Goal: Task Accomplishment & Management: Use online tool/utility

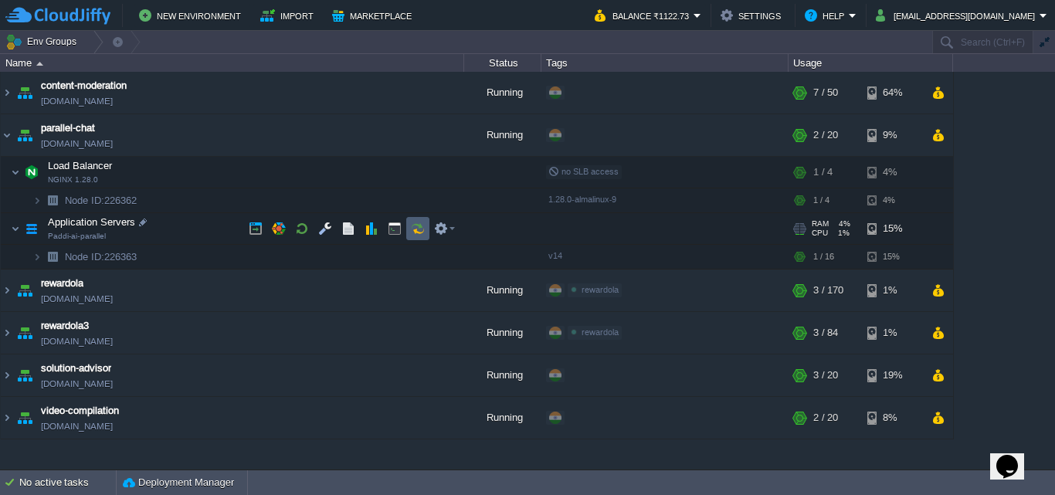
click at [425, 230] on td at bounding box center [417, 228] width 23 height 23
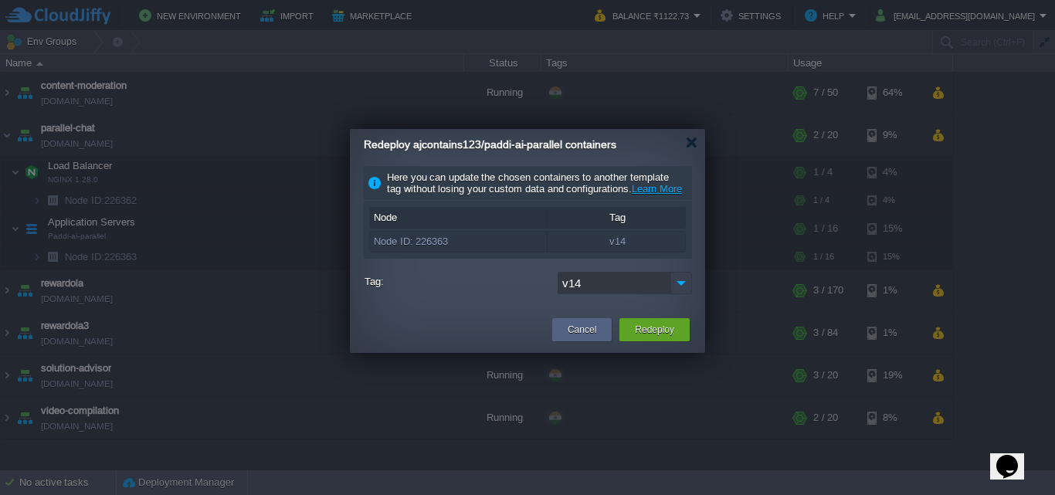
click at [678, 294] on img at bounding box center [682, 283] width 22 height 22
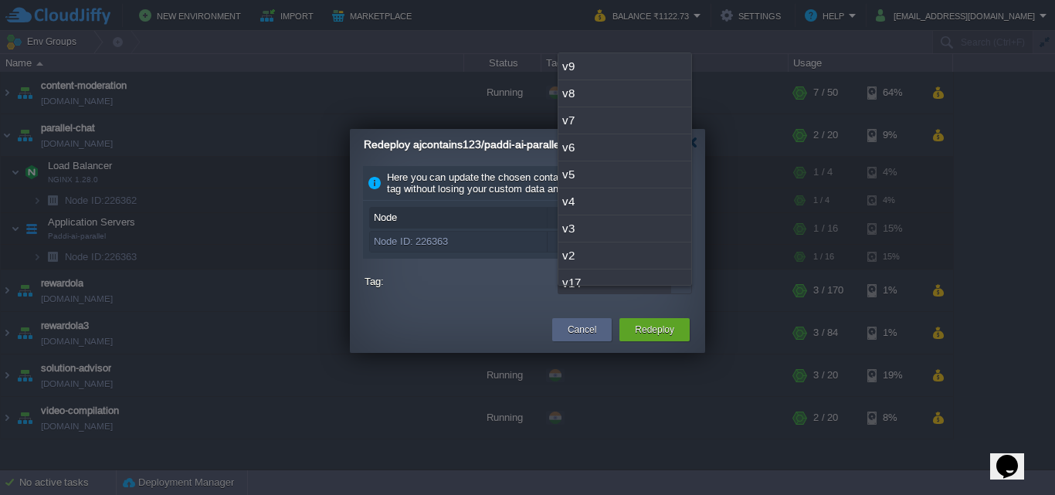
scroll to position [93, 0]
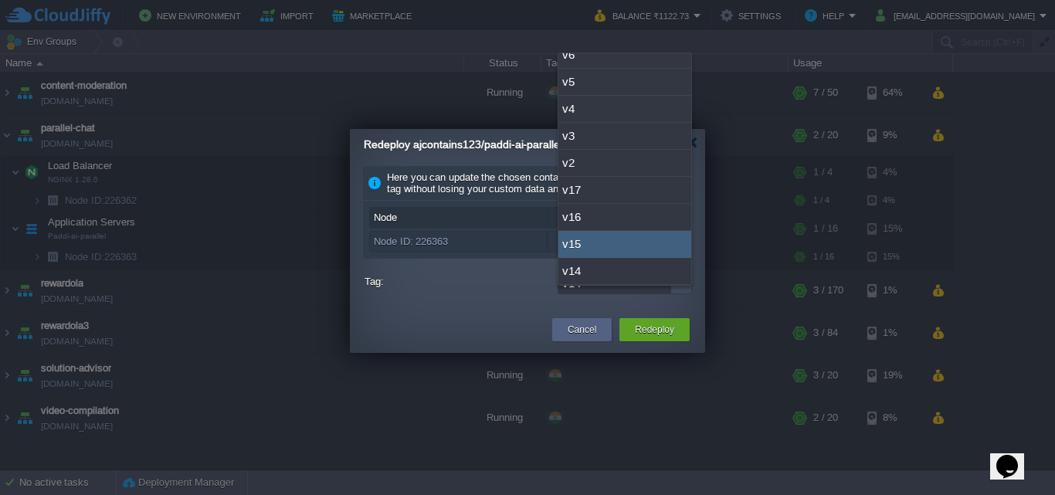
click at [647, 246] on div "v15" at bounding box center [625, 244] width 133 height 27
type input "v15"
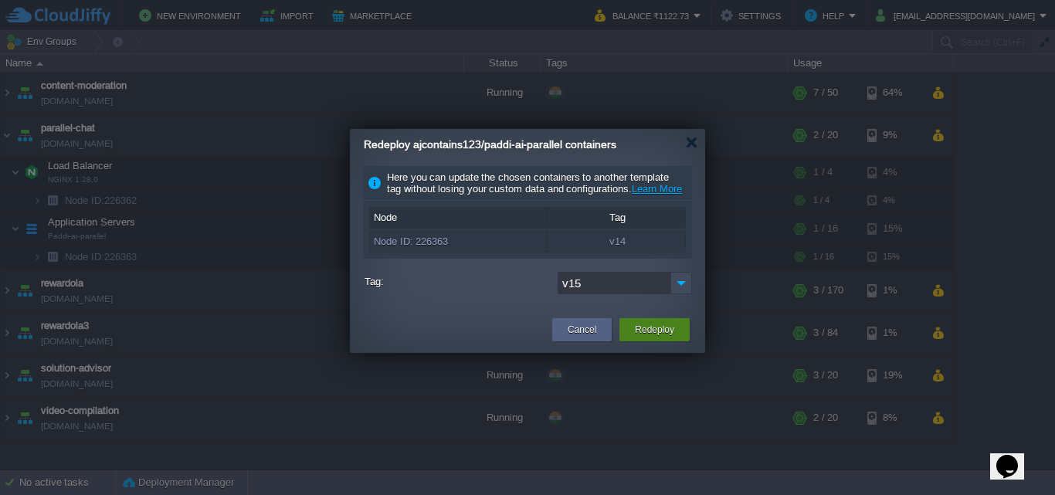
click at [668, 338] on button "Redeploy" at bounding box center [654, 329] width 39 height 15
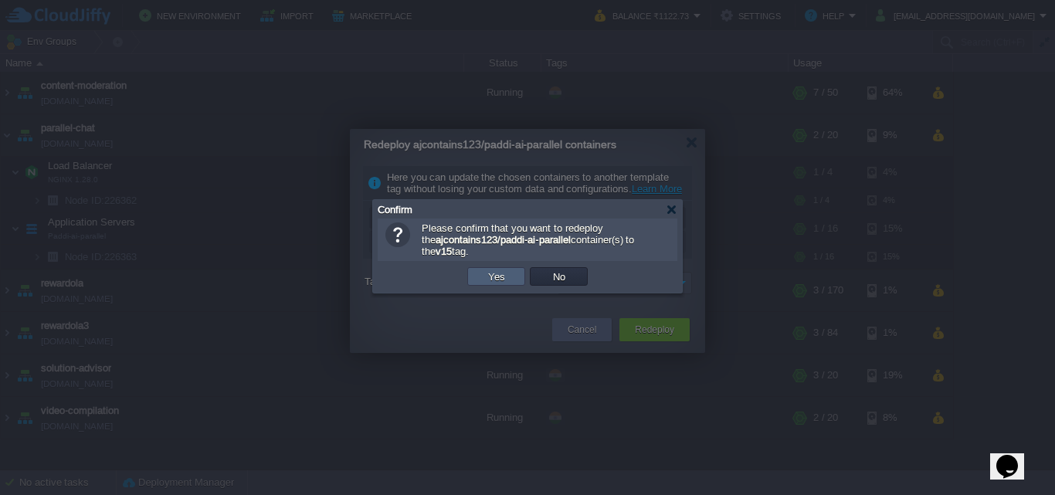
click at [508, 281] on button "Yes" at bounding box center [497, 277] width 26 height 14
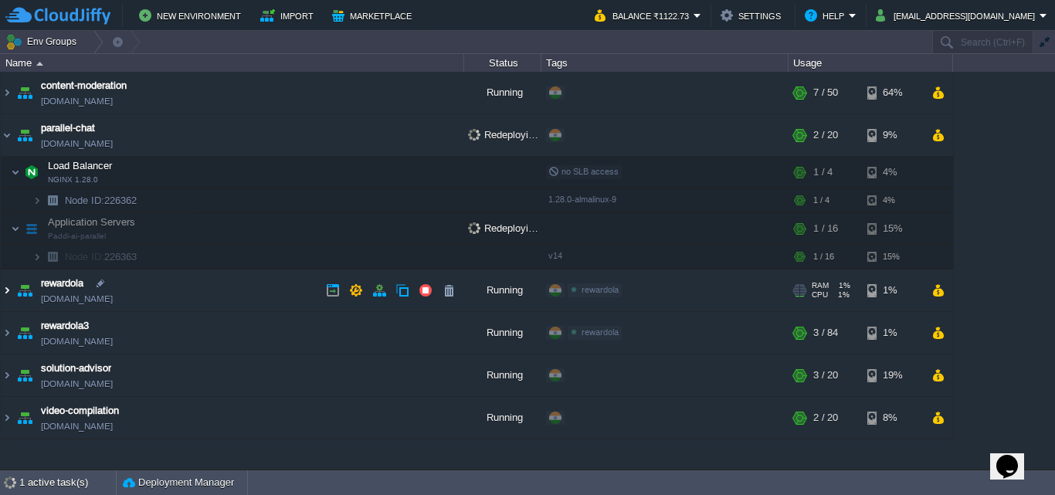
click at [8, 291] on img at bounding box center [7, 291] width 12 height 42
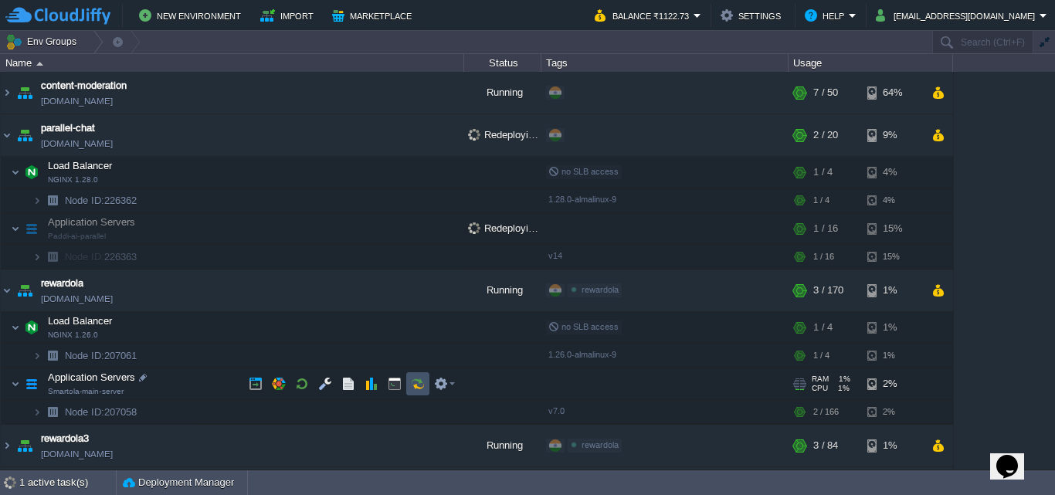
click at [423, 385] on button "button" at bounding box center [418, 384] width 14 height 14
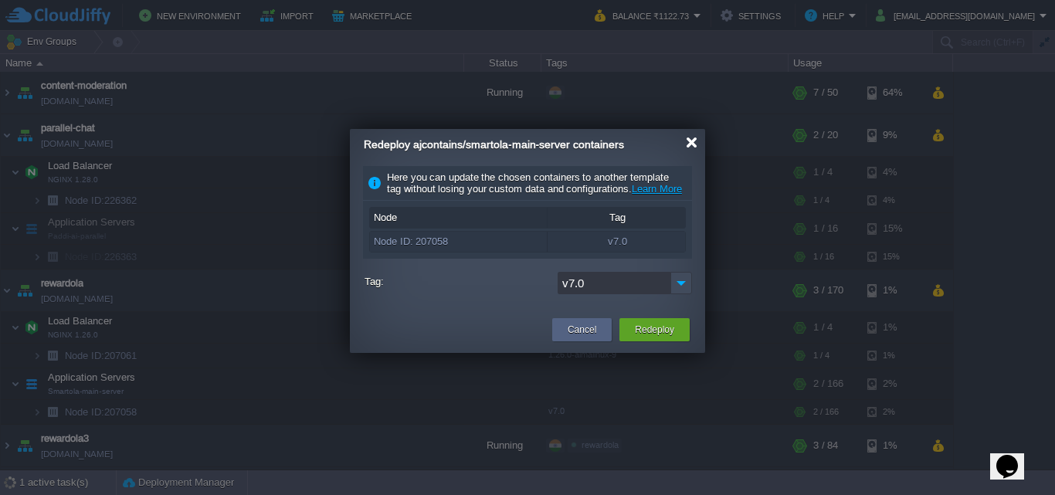
click at [691, 141] on div at bounding box center [692, 143] width 12 height 12
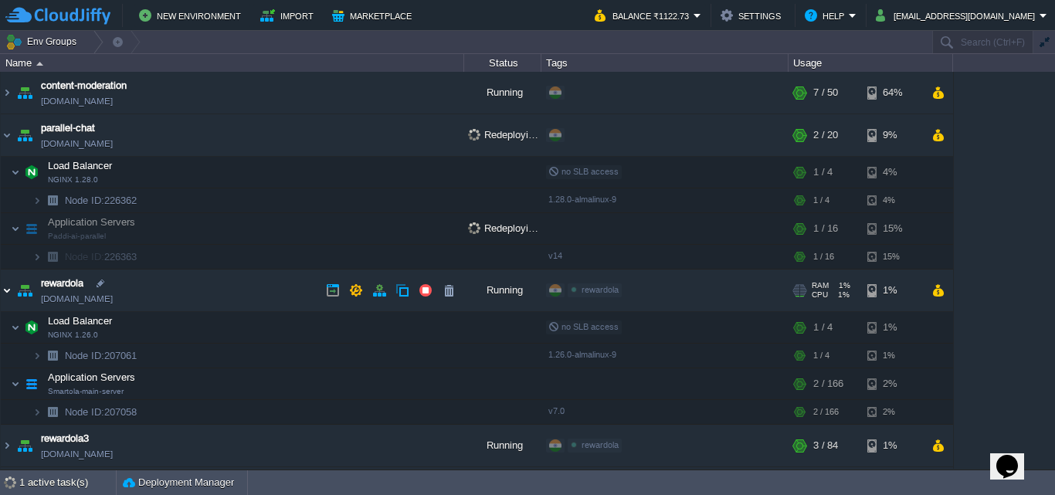
click at [8, 294] on img at bounding box center [7, 291] width 12 height 42
